Goal: Information Seeking & Learning: Learn about a topic

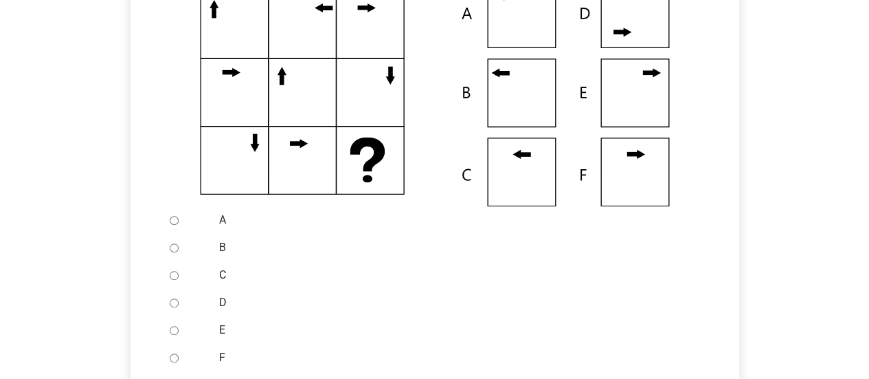
scroll to position [275, 0]
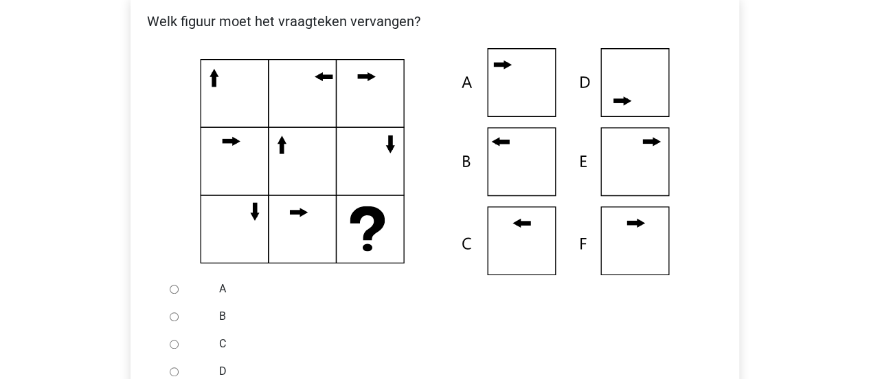
click at [178, 344] on div at bounding box center [186, 343] width 45 height 27
click at [173, 343] on input "C" at bounding box center [174, 344] width 9 height 9
radio input "true"
click at [170, 314] on input "B" at bounding box center [174, 316] width 9 height 9
radio input "true"
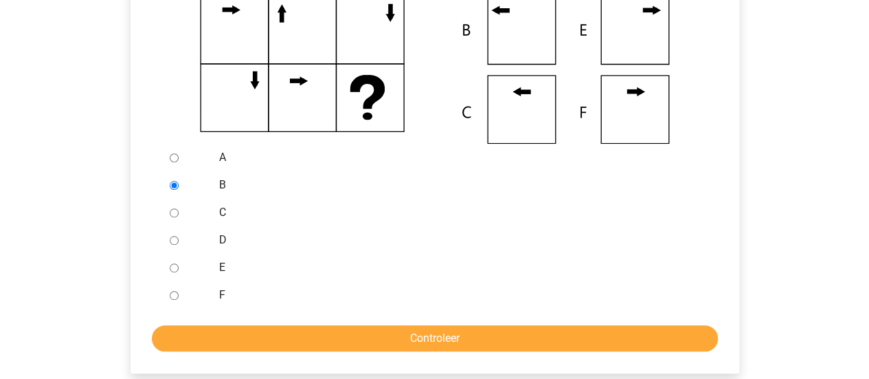
scroll to position [436, 0]
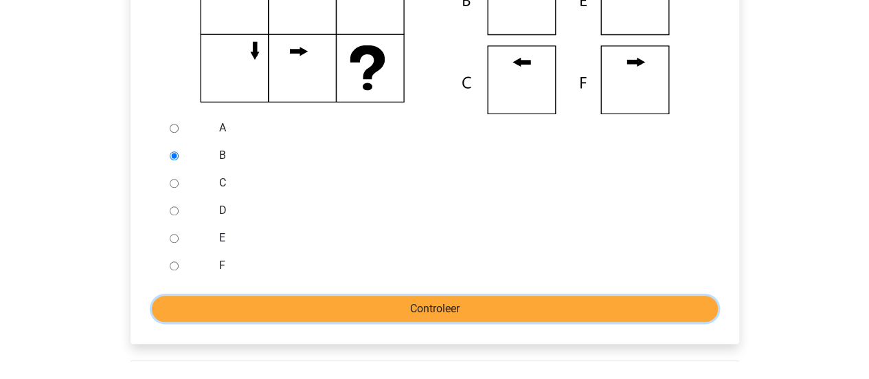
click at [527, 311] on input "Controleer" at bounding box center [435, 309] width 566 height 26
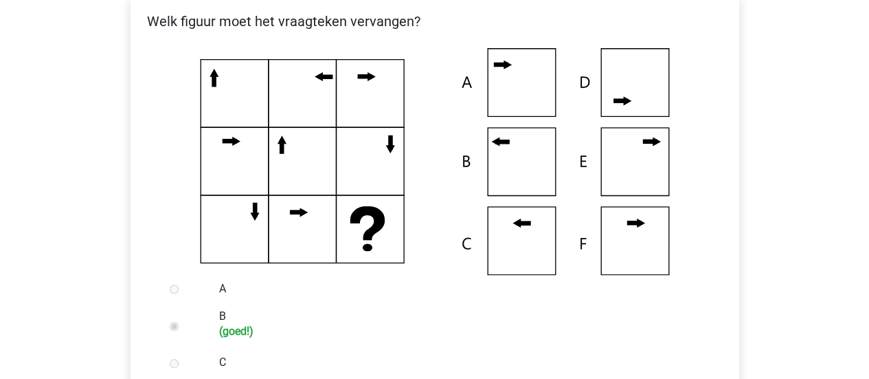
scroll to position [275, 0]
click at [241, 85] on icon at bounding box center [435, 161] width 565 height 227
click at [266, 91] on icon at bounding box center [435, 161] width 565 height 227
click at [214, 113] on icon at bounding box center [435, 161] width 565 height 227
click at [243, 117] on icon at bounding box center [435, 161] width 565 height 227
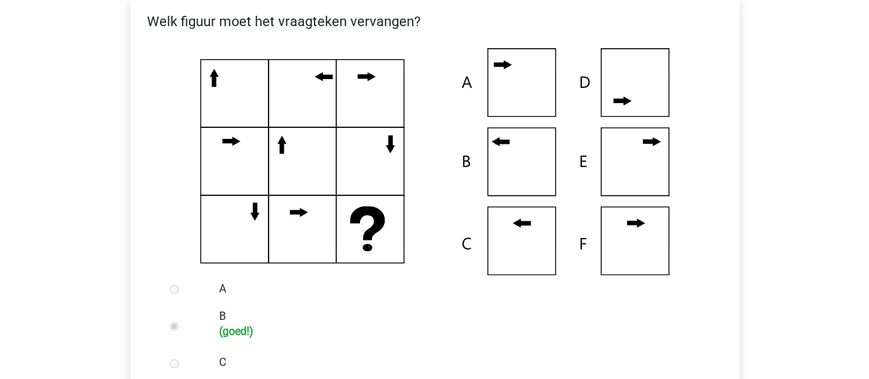
click at [254, 113] on icon at bounding box center [435, 161] width 565 height 227
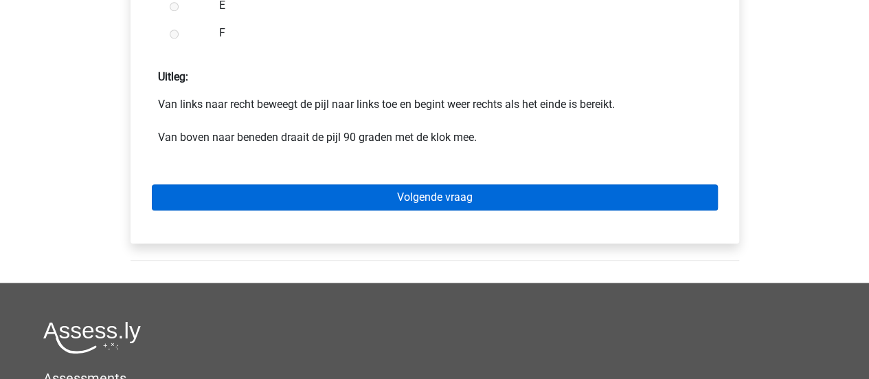
scroll to position [687, 0]
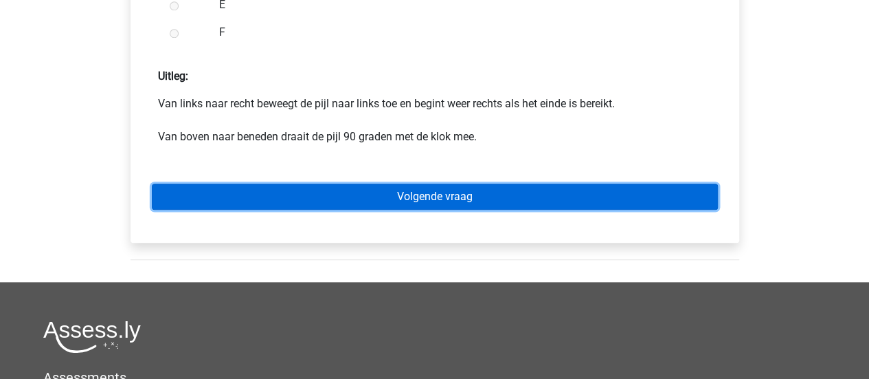
click at [619, 200] on link "Volgende vraag" at bounding box center [435, 196] width 566 height 26
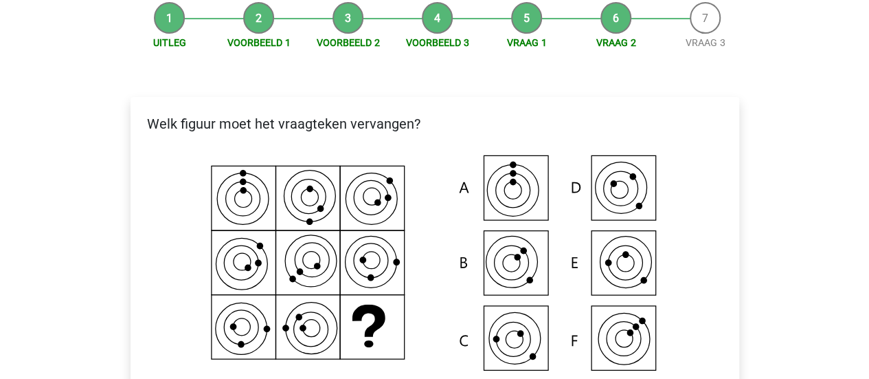
scroll to position [206, 0]
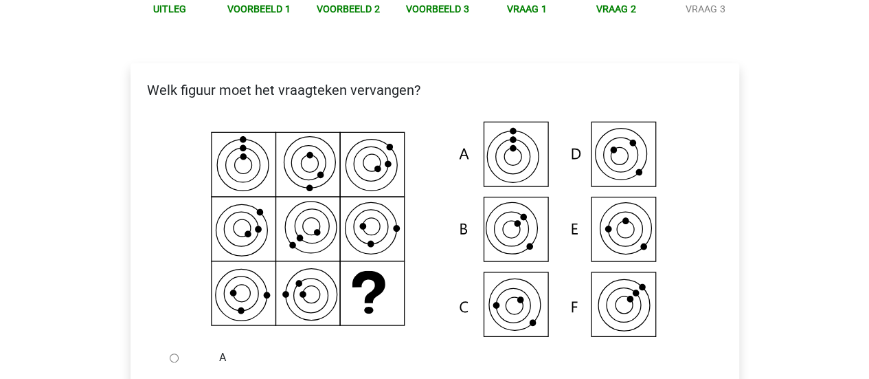
click at [378, 164] on icon at bounding box center [435, 230] width 565 height 227
click at [203, 235] on icon at bounding box center [435, 230] width 565 height 227
click at [221, 234] on icon at bounding box center [435, 230] width 565 height 227
click at [369, 236] on icon at bounding box center [435, 230] width 565 height 227
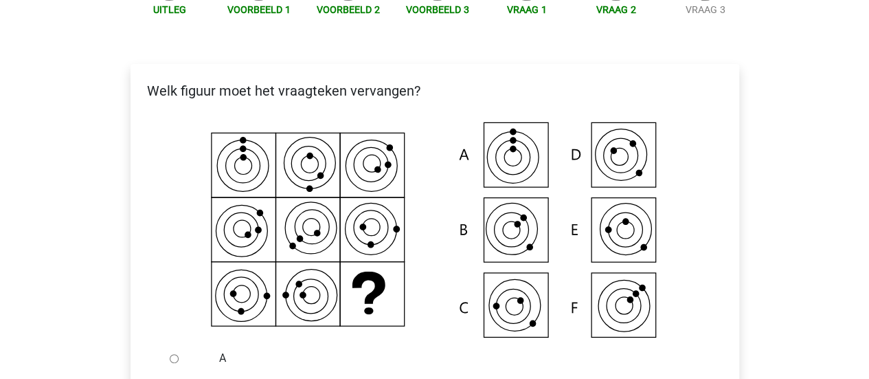
click at [380, 311] on icon at bounding box center [435, 231] width 565 height 227
click at [250, 177] on icon at bounding box center [435, 231] width 565 height 227
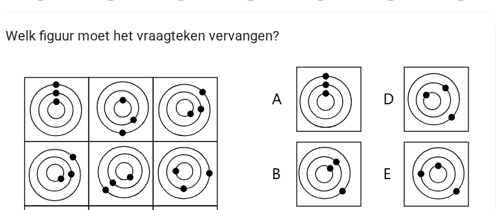
drag, startPoint x: 266, startPoint y: 140, endPoint x: 329, endPoint y: 80, distance: 86.5
click at [326, 80] on icon at bounding box center [247, 176] width 485 height 227
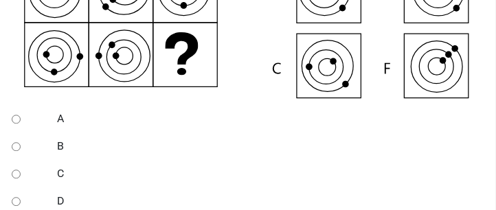
scroll to position [391, 0]
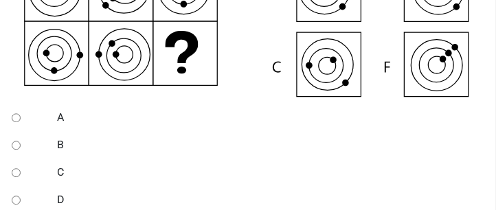
click at [52, 169] on div "C" at bounding box center [268, 172] width 443 height 27
click at [17, 169] on input "C" at bounding box center [16, 172] width 9 height 9
radio input "true"
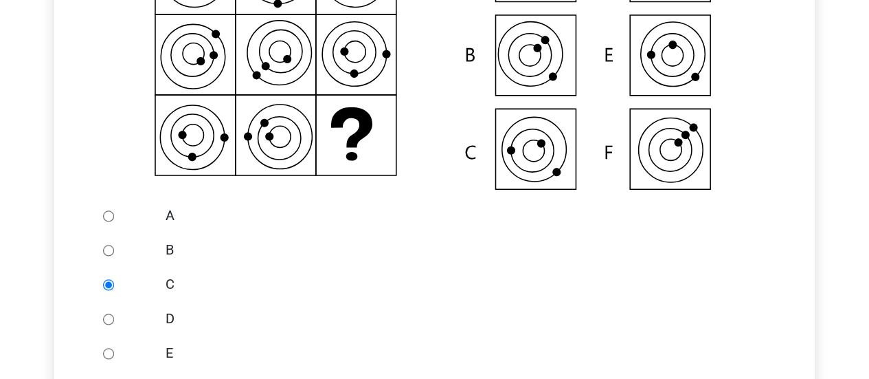
scroll to position [392, 0]
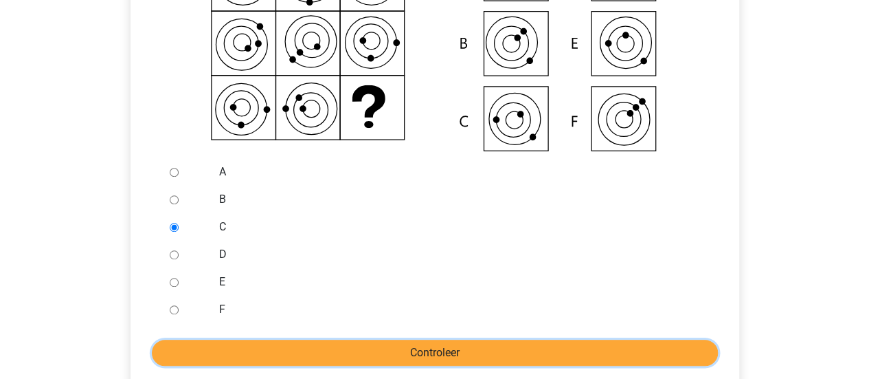
click at [429, 346] on input "Controleer" at bounding box center [435, 353] width 566 height 26
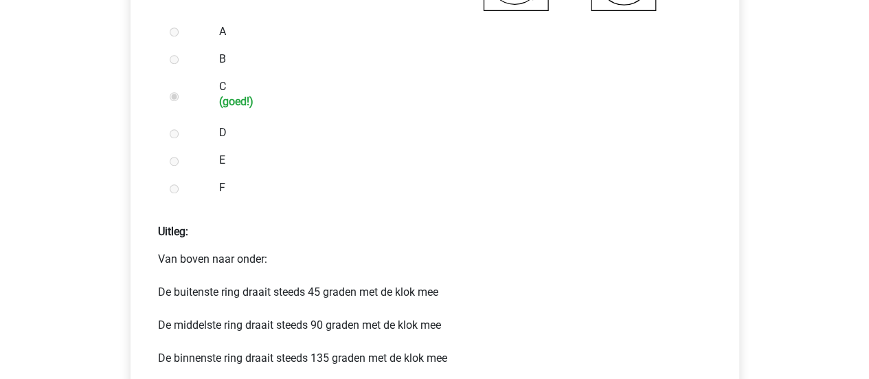
scroll to position [619, 0]
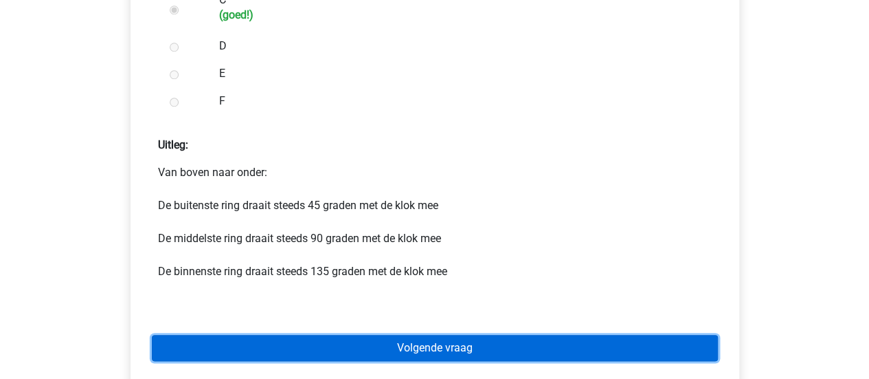
click at [504, 350] on link "Volgende vraag" at bounding box center [435, 348] width 566 height 26
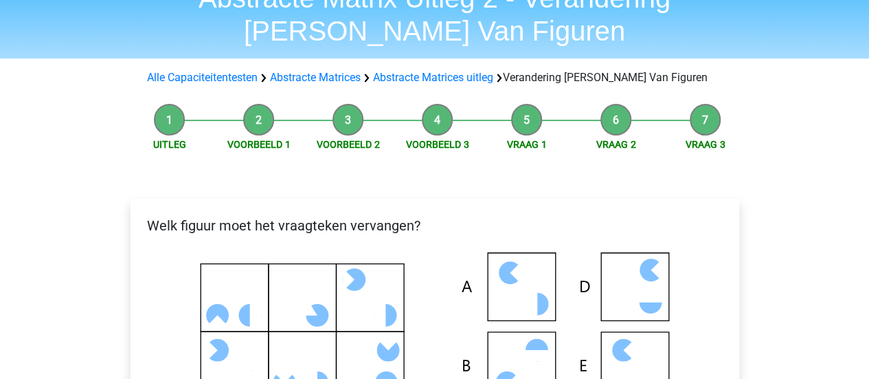
scroll to position [206, 0]
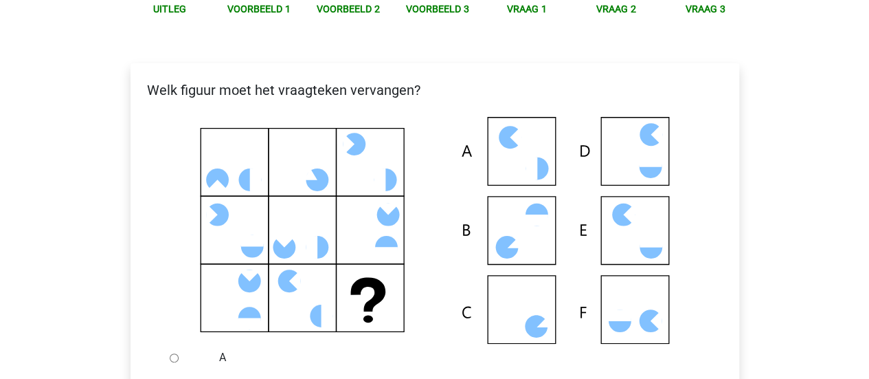
click at [533, 300] on icon at bounding box center [435, 230] width 565 height 227
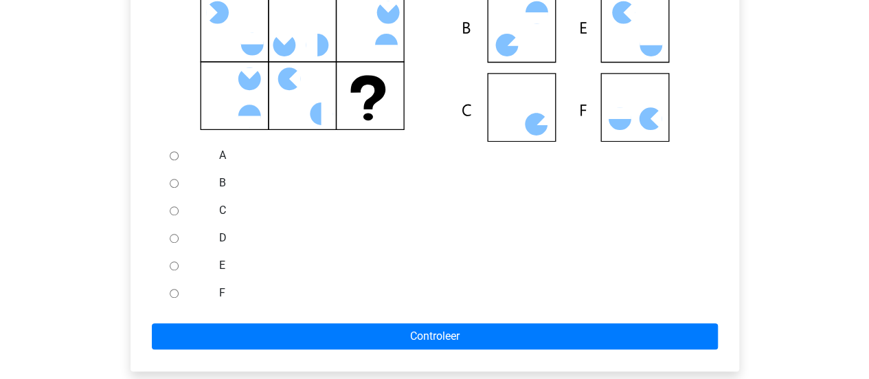
scroll to position [412, 0]
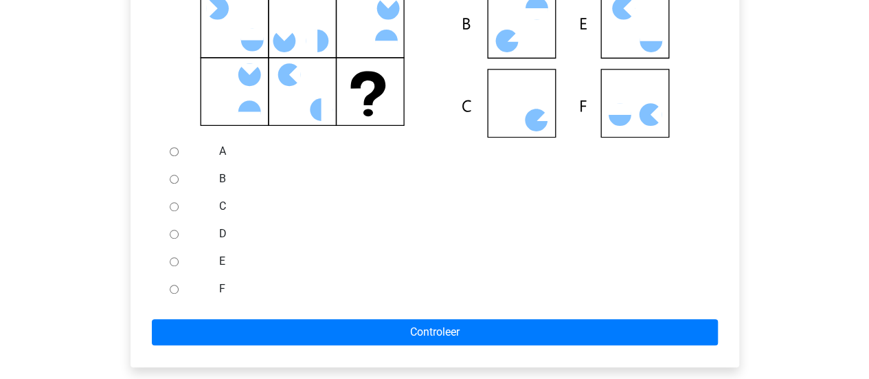
click at [172, 205] on input "C" at bounding box center [174, 206] width 9 height 9
radio input "true"
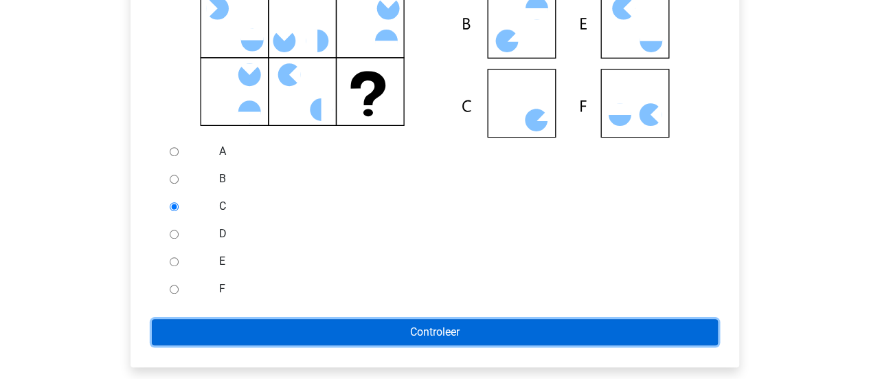
click at [522, 329] on input "Controleer" at bounding box center [435, 332] width 566 height 26
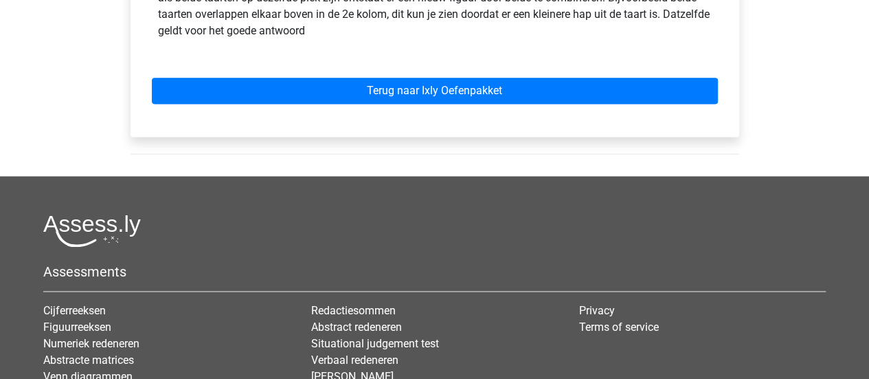
scroll to position [893, 0]
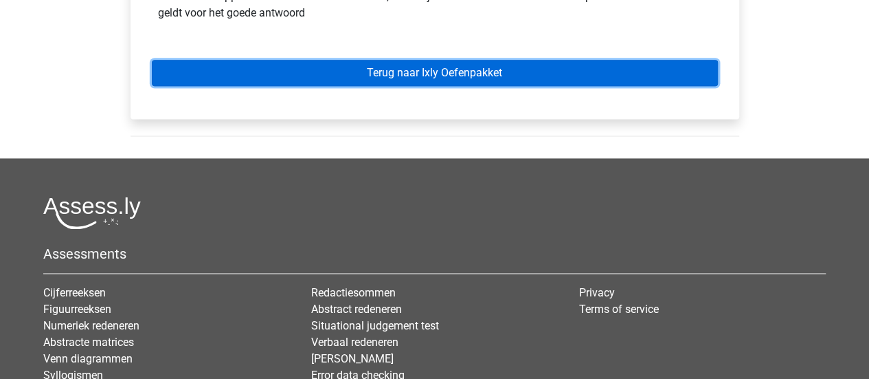
click at [462, 79] on link "Terug naar Ixly Oefenpakket" at bounding box center [435, 73] width 566 height 26
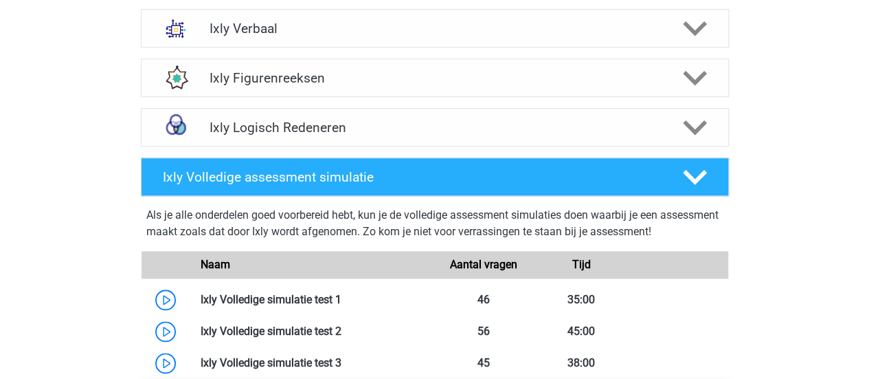
scroll to position [481, 0]
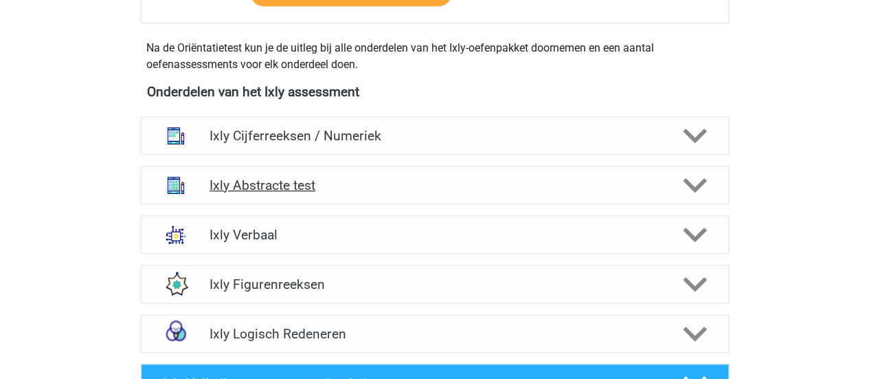
click at [316, 189] on h4 "Ixly Abstracte test" at bounding box center [435, 185] width 450 height 16
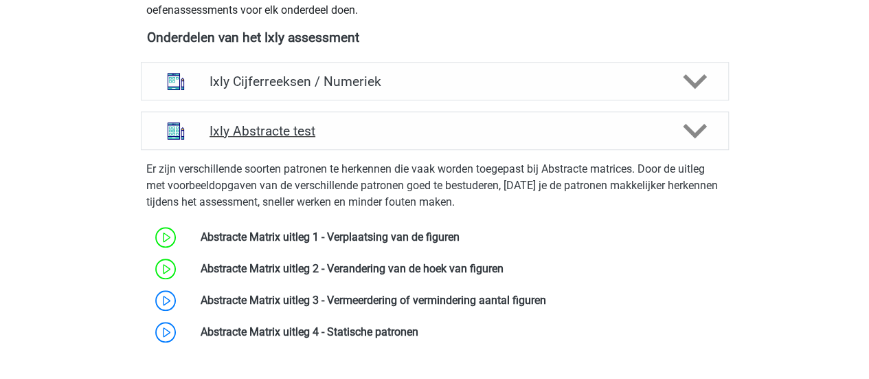
scroll to position [619, 0]
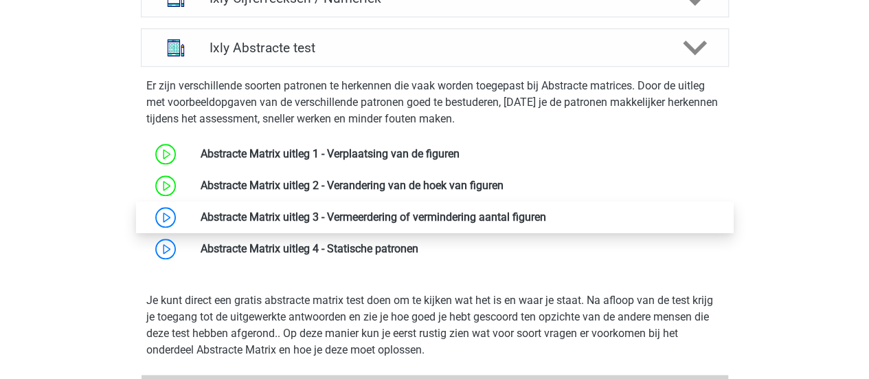
click at [546, 216] on link at bounding box center [546, 216] width 0 height 13
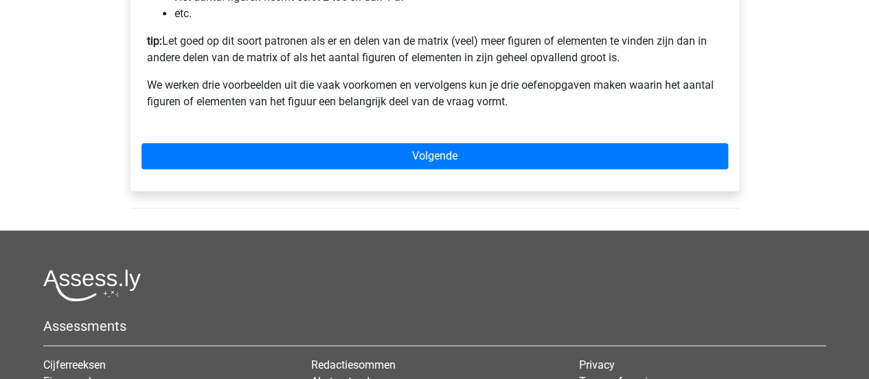
scroll to position [481, 0]
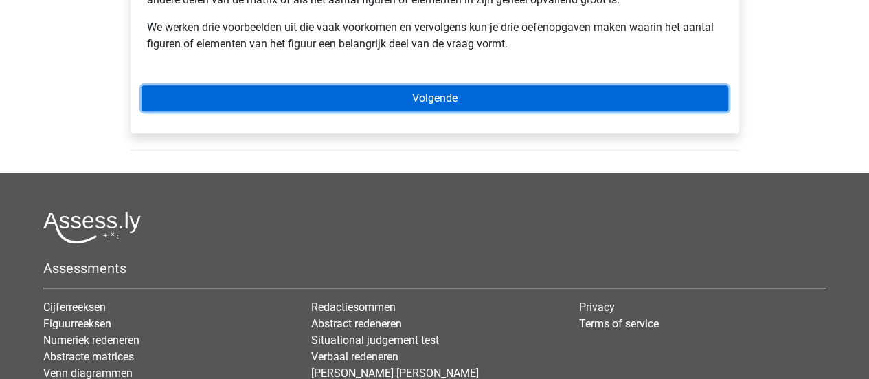
click at [502, 107] on link "Volgende" at bounding box center [435, 98] width 587 height 26
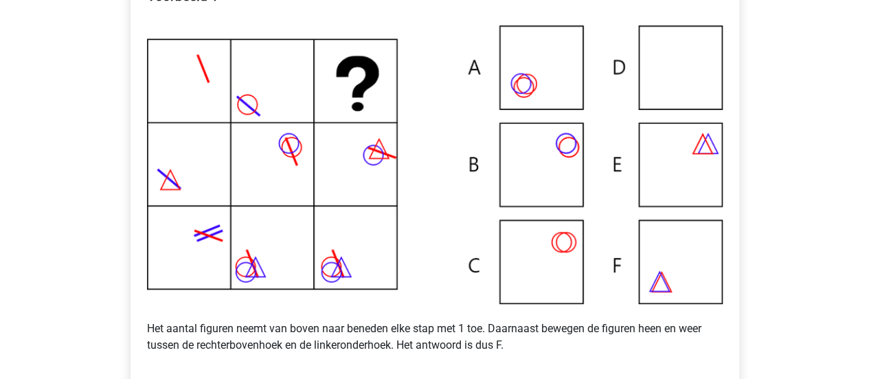
scroll to position [435, 0]
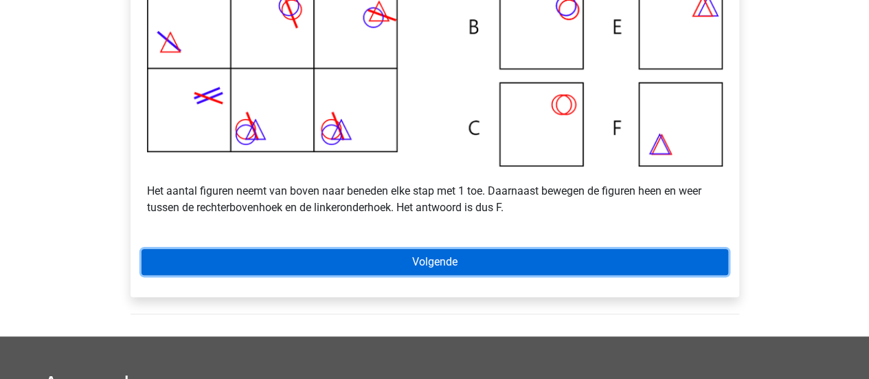
click at [623, 275] on link "Volgende" at bounding box center [435, 262] width 587 height 26
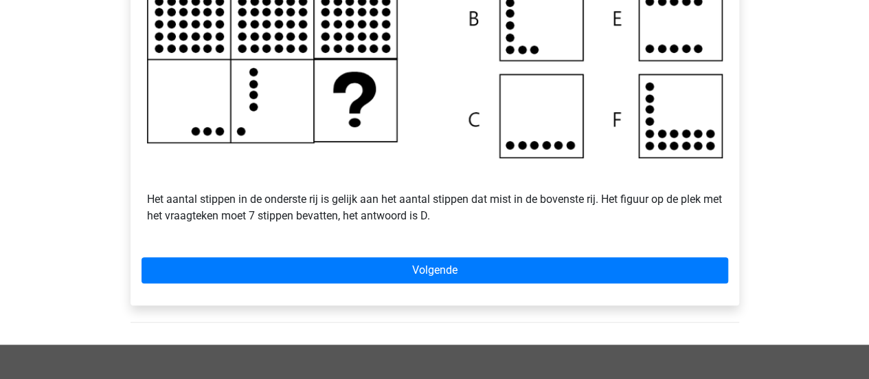
scroll to position [460, 0]
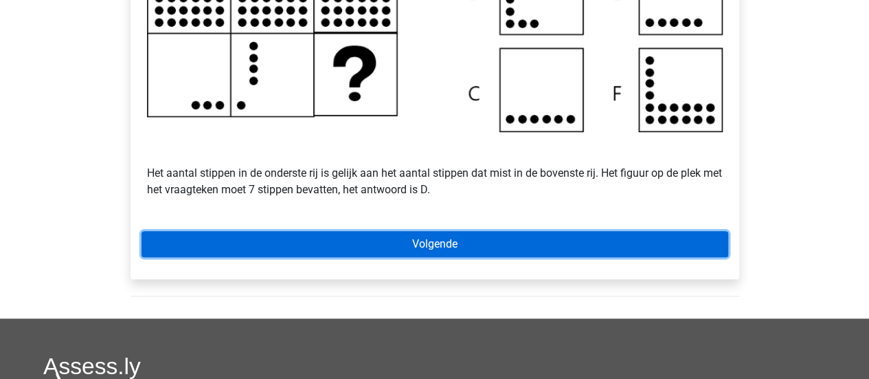
click at [520, 254] on link "Volgende" at bounding box center [435, 244] width 587 height 26
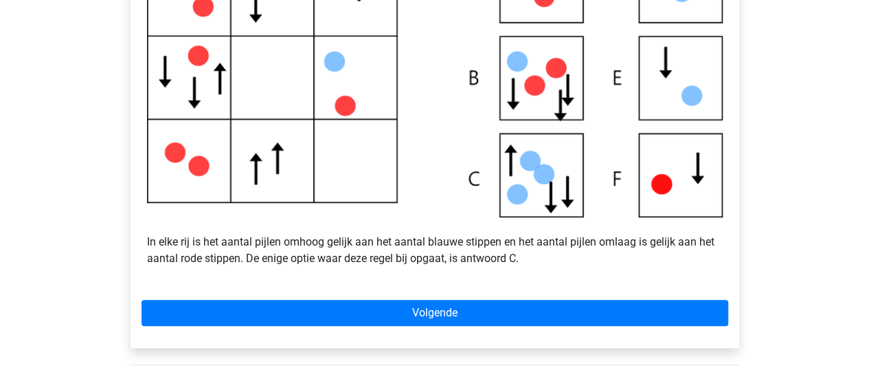
scroll to position [412, 0]
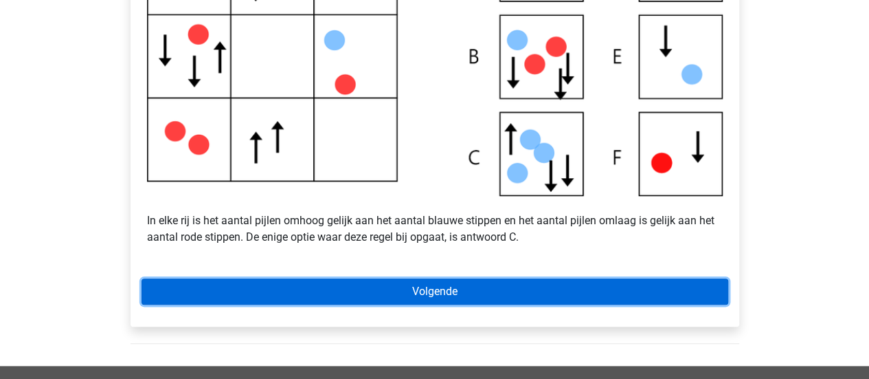
click at [426, 298] on link "Volgende" at bounding box center [435, 291] width 587 height 26
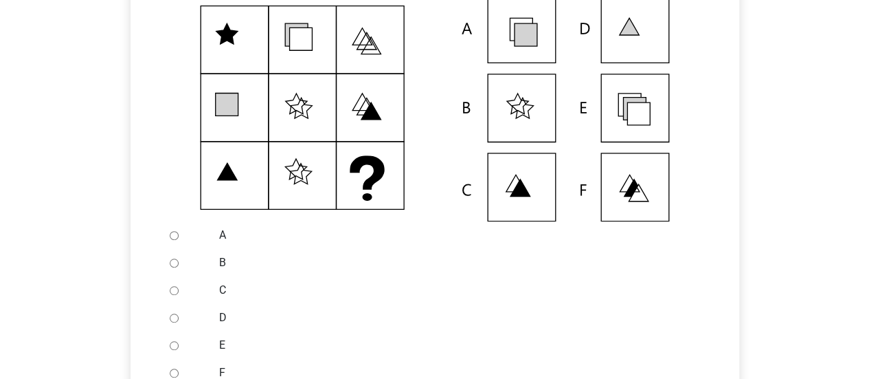
scroll to position [330, 0]
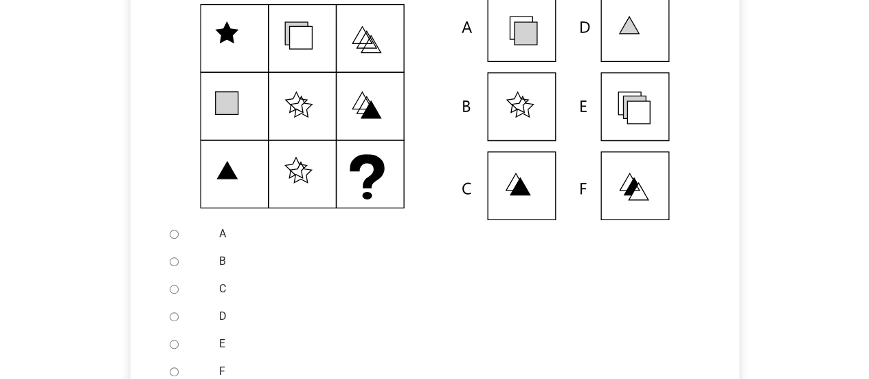
click at [175, 348] on input "E" at bounding box center [174, 344] width 9 height 9
radio input "true"
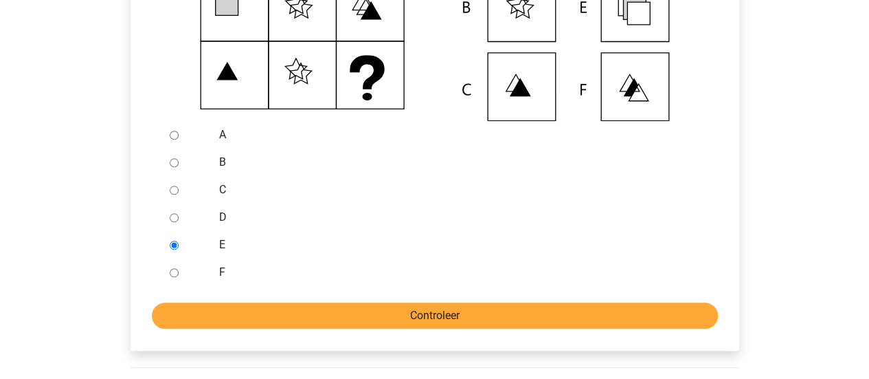
scroll to position [467, 0]
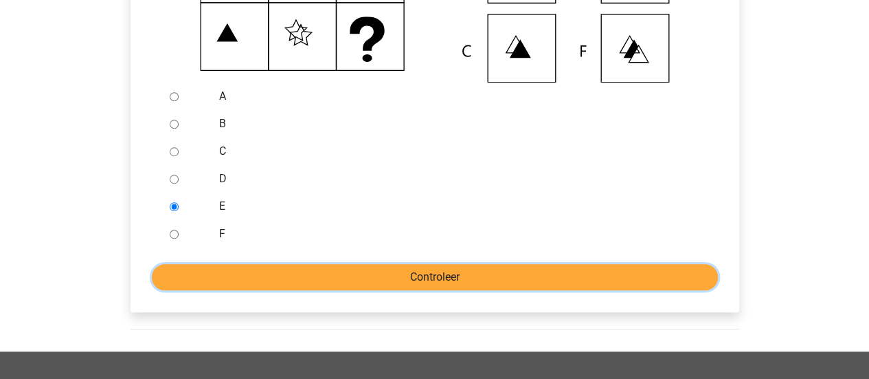
click at [307, 290] on input "Controleer" at bounding box center [435, 277] width 566 height 26
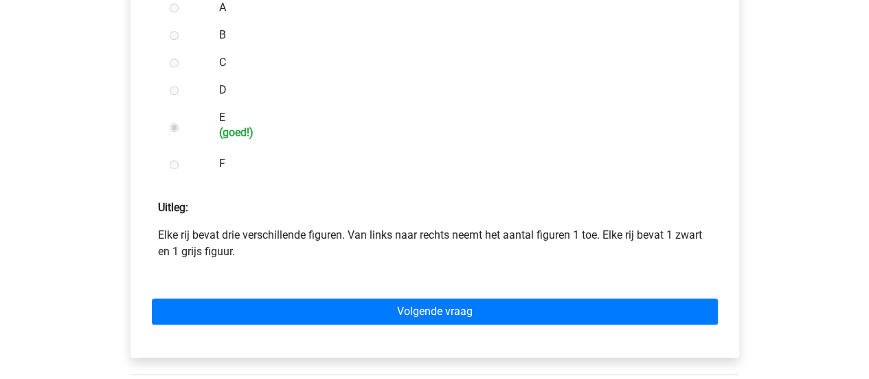
scroll to position [687, 0]
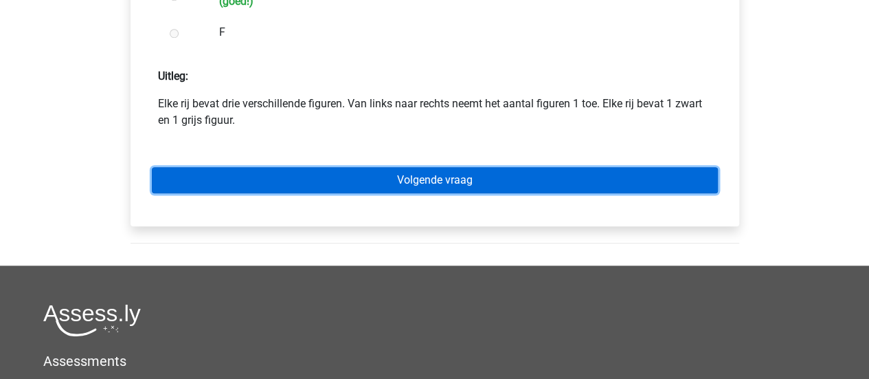
click at [467, 193] on link "Volgende vraag" at bounding box center [435, 180] width 566 height 26
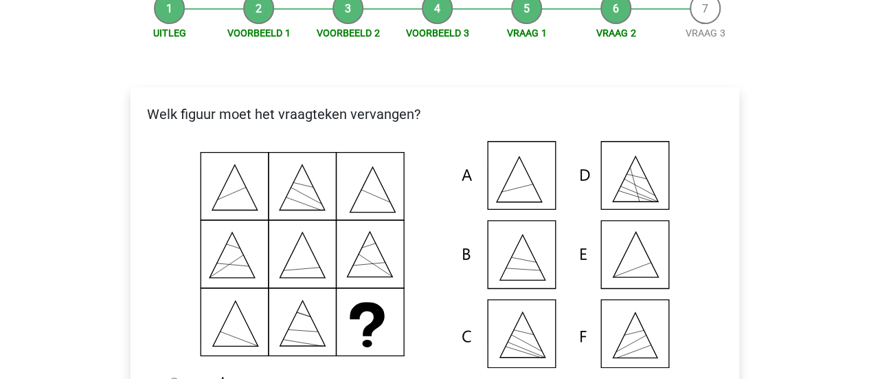
scroll to position [205, 0]
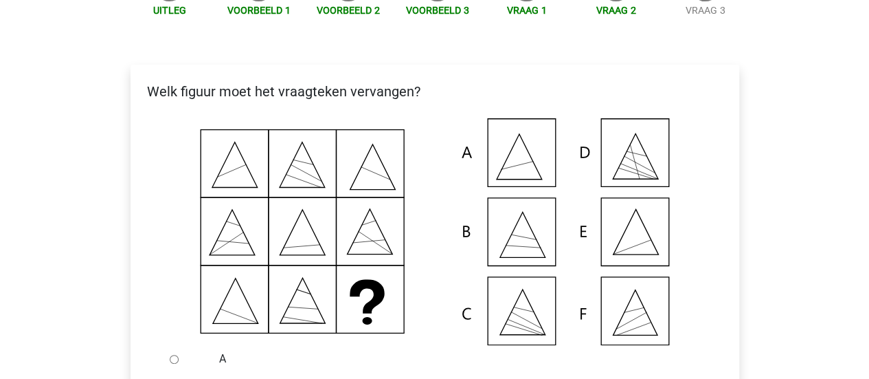
click at [229, 202] on icon at bounding box center [435, 231] width 565 height 227
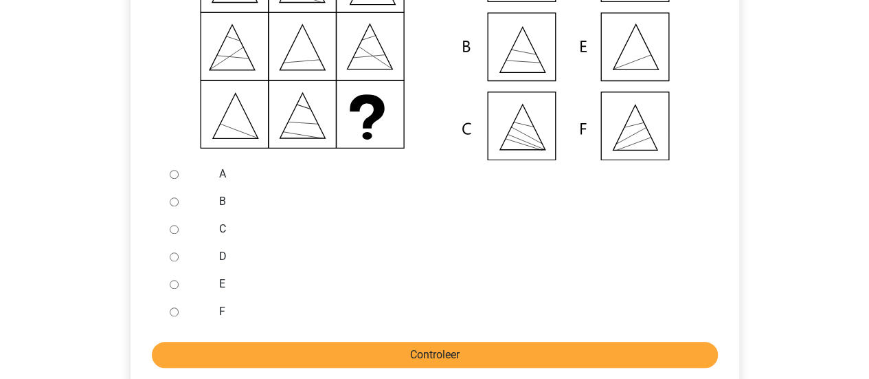
scroll to position [411, 0]
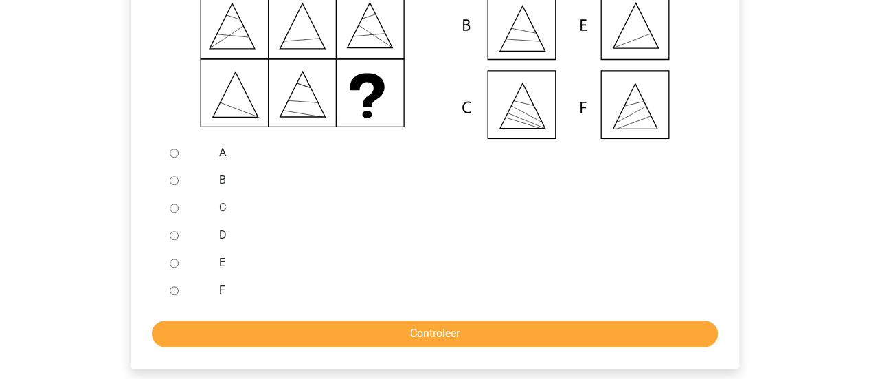
click at [181, 276] on div at bounding box center [186, 262] width 45 height 27
click at [173, 267] on input "E" at bounding box center [174, 262] width 9 height 9
radio input "true"
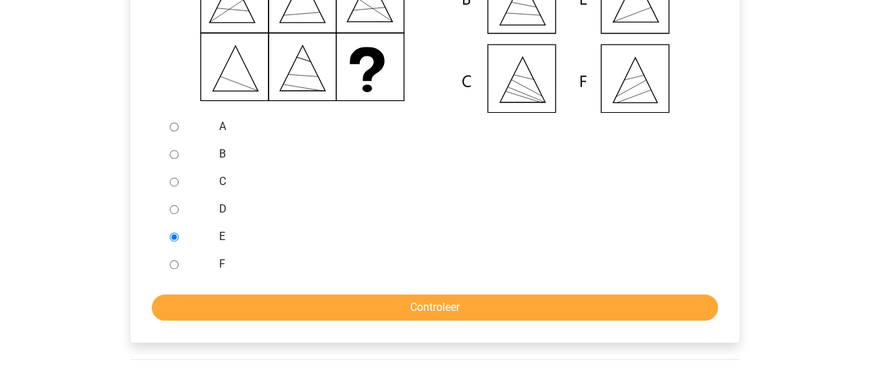
scroll to position [480, 0]
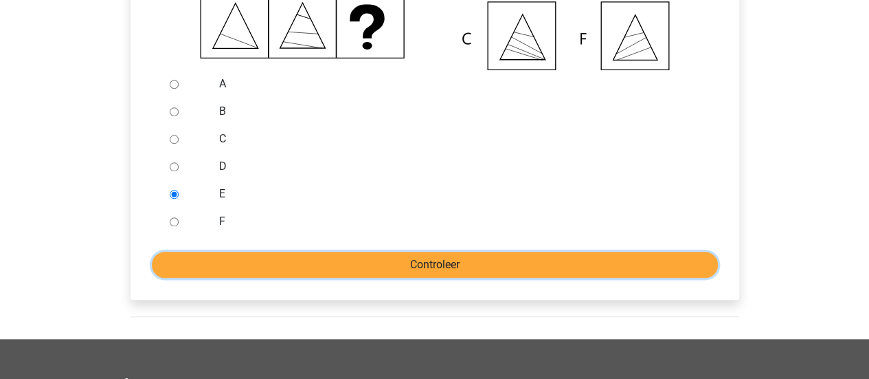
click at [482, 277] on input "Controleer" at bounding box center [435, 265] width 566 height 26
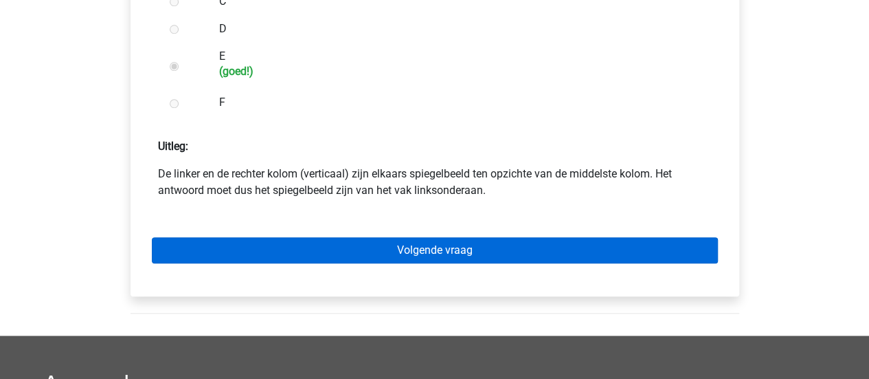
scroll to position [619, 0]
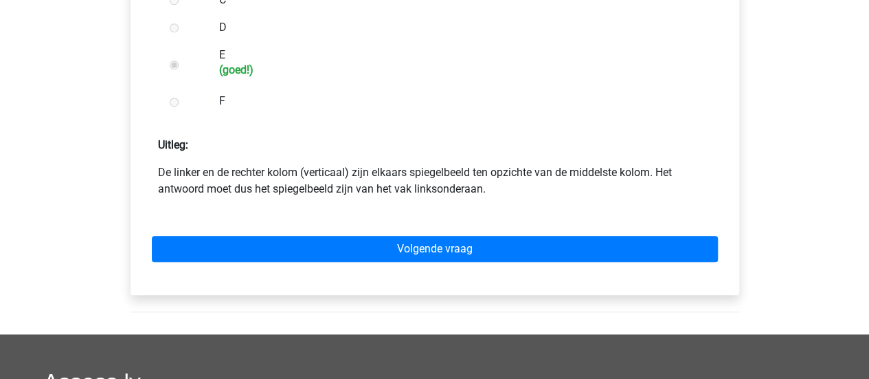
click at [597, 153] on p "Uitleg:" at bounding box center [435, 139] width 587 height 27
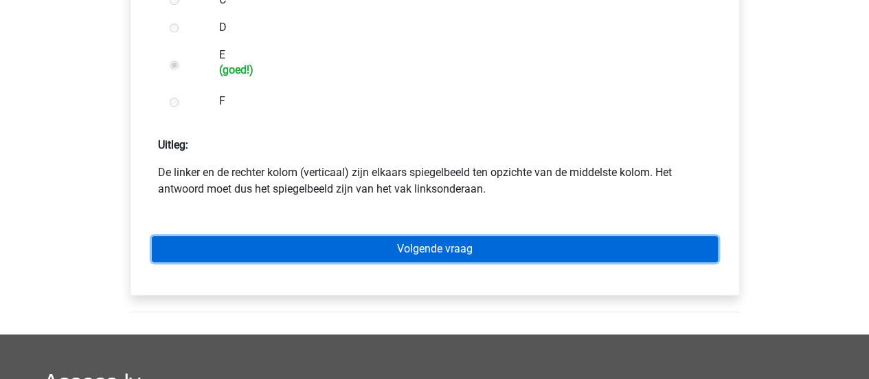
click at [437, 262] on link "Volgende vraag" at bounding box center [435, 249] width 566 height 26
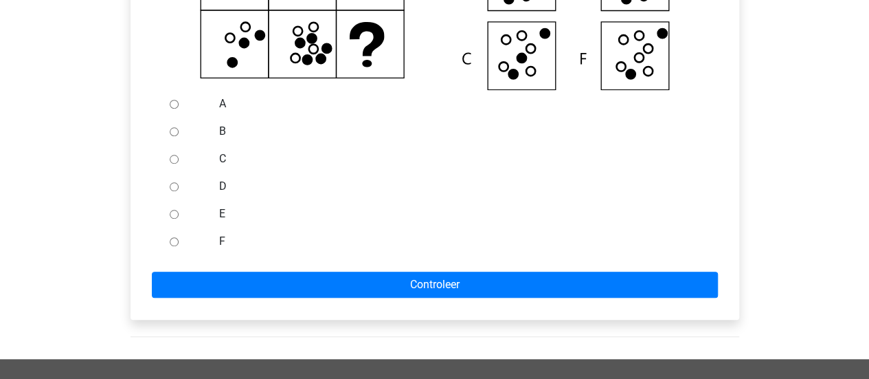
scroll to position [481, 0]
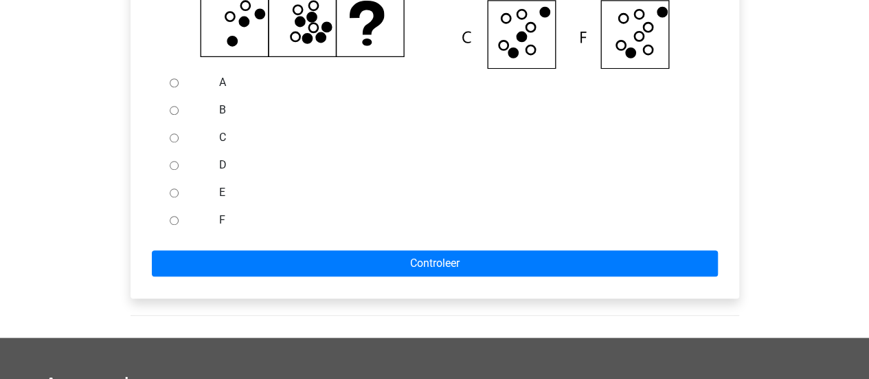
click at [208, 234] on div at bounding box center [186, 219] width 45 height 27
click at [159, 234] on ul "A B C D E F" at bounding box center [435, 151] width 587 height 165
click at [168, 234] on div at bounding box center [186, 219] width 45 height 27
click at [176, 225] on input "F" at bounding box center [174, 220] width 9 height 9
radio input "true"
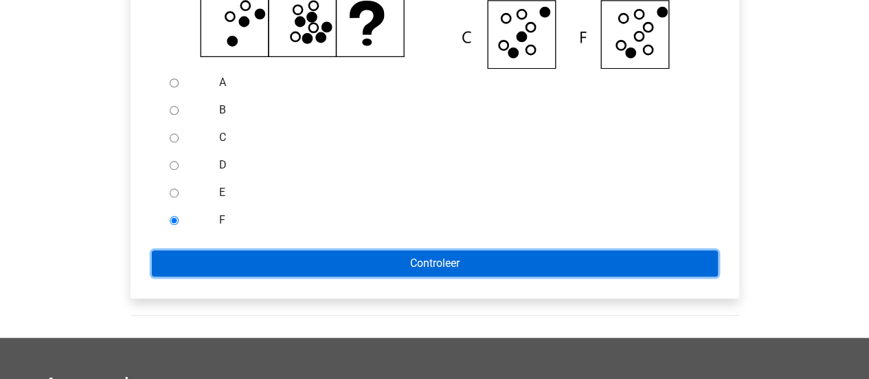
click at [205, 274] on input "Controleer" at bounding box center [435, 263] width 566 height 26
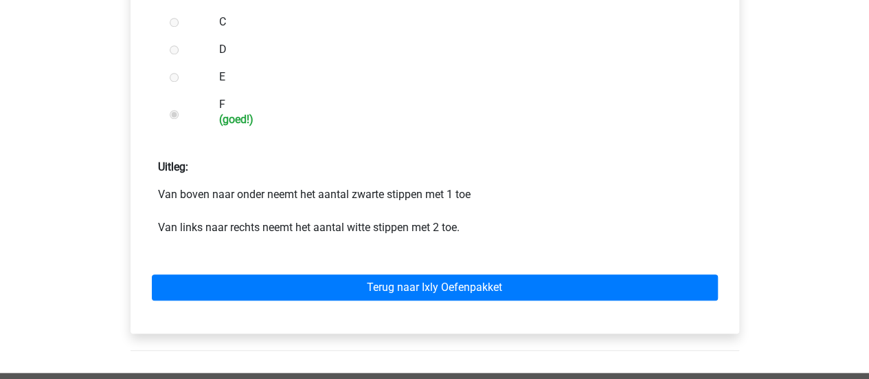
scroll to position [619, 0]
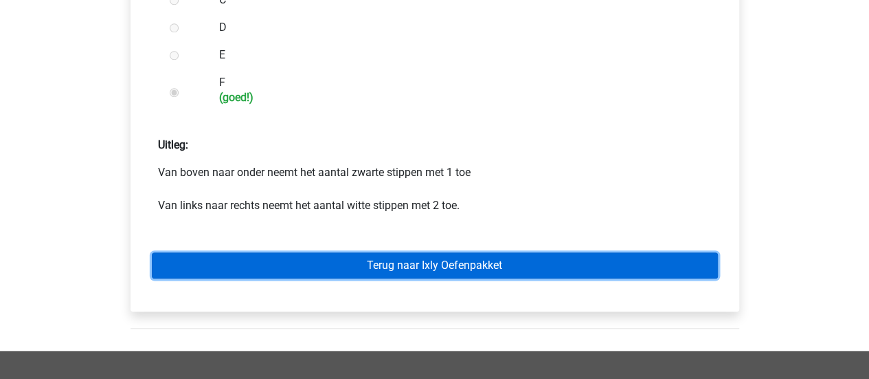
click at [524, 278] on link "Terug naar Ixly Oefenpakket" at bounding box center [435, 265] width 566 height 26
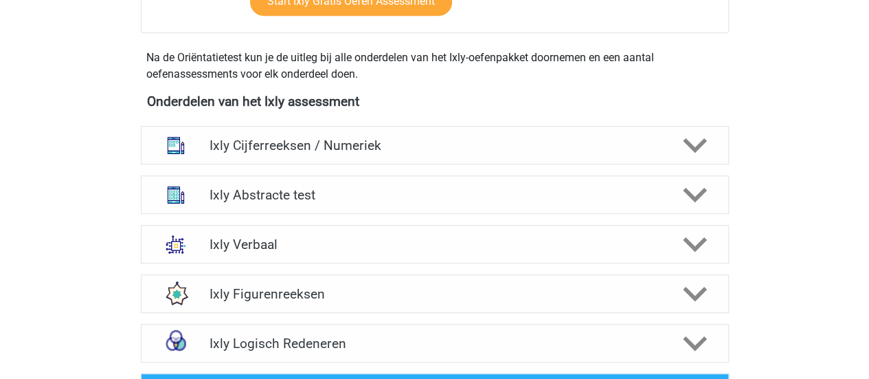
scroll to position [550, 0]
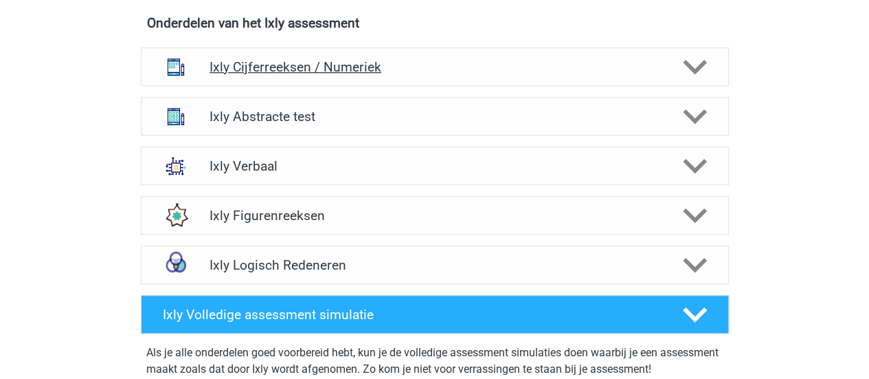
click at [359, 75] on div "Ixly Cijferreeksen / Numeriek" at bounding box center [435, 66] width 588 height 38
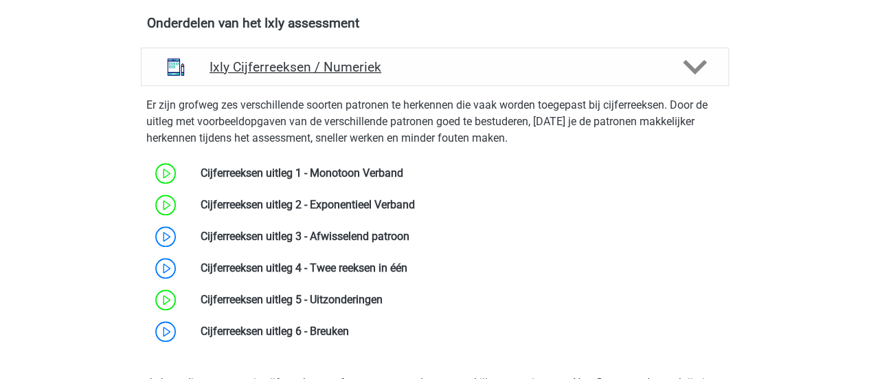
click at [359, 72] on h4 "Ixly Cijferreeksen / Numeriek" at bounding box center [435, 67] width 450 height 16
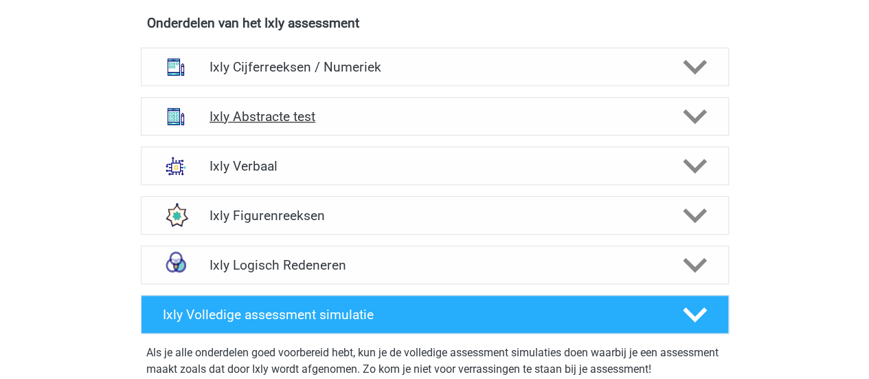
click at [351, 120] on h4 "Ixly Abstracte test" at bounding box center [435, 117] width 450 height 16
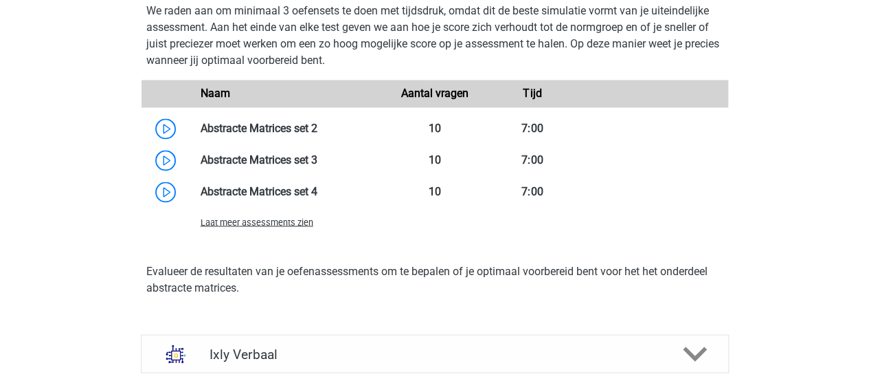
scroll to position [1237, 0]
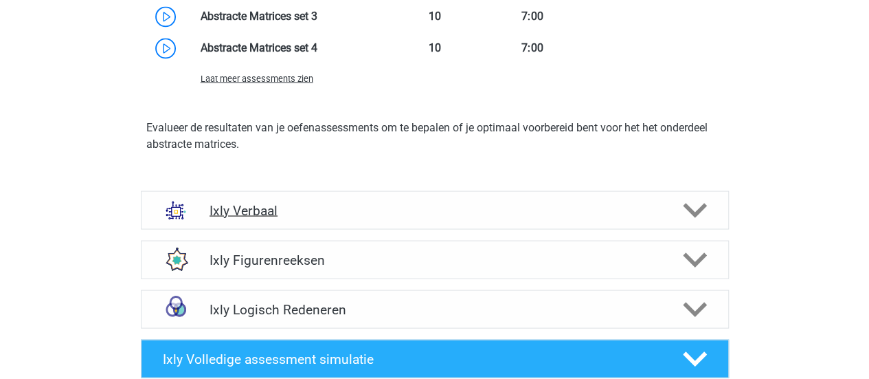
click at [323, 212] on h4 "Ixly Verbaal" at bounding box center [435, 210] width 450 height 16
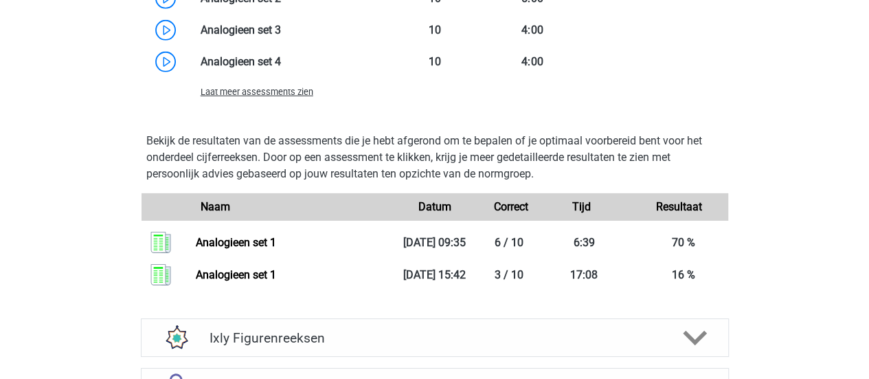
scroll to position [2268, 0]
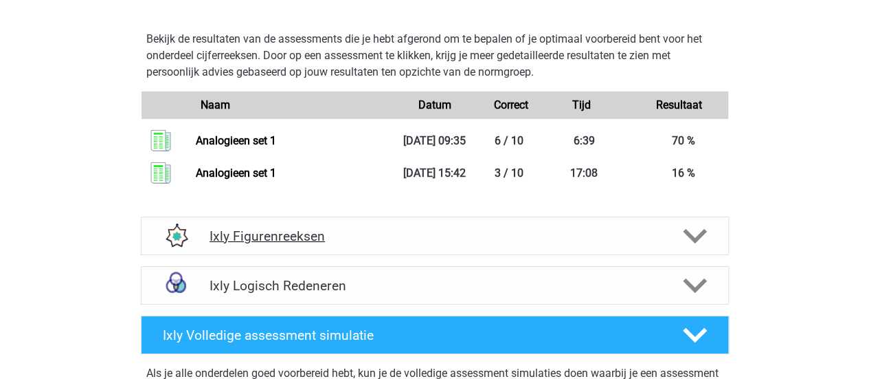
click at [487, 238] on h4 "Ixly Figurenreeksen" at bounding box center [435, 236] width 450 height 16
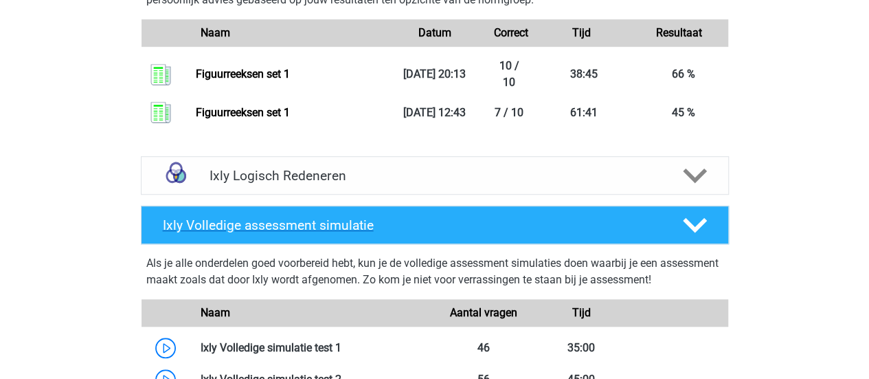
scroll to position [3093, 0]
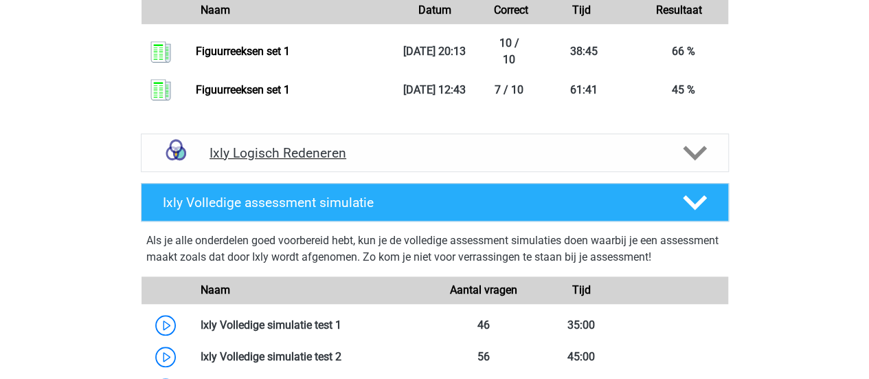
click at [384, 148] on h4 "Ixly Logisch Redeneren" at bounding box center [435, 153] width 450 height 16
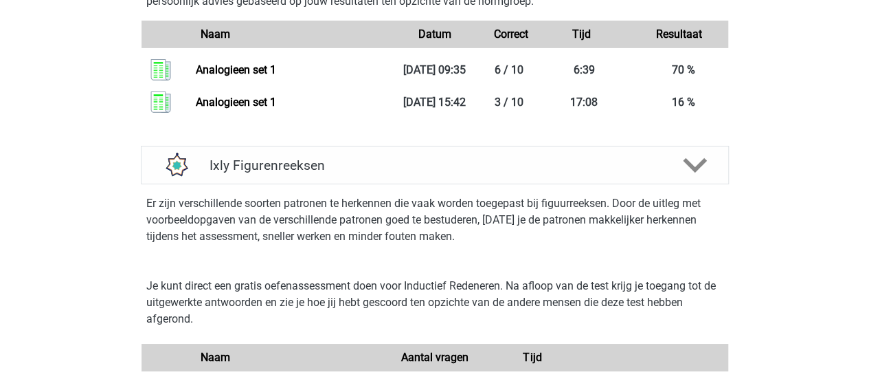
scroll to position [2199, 0]
